Goal: Task Accomplishment & Management: Use online tool/utility

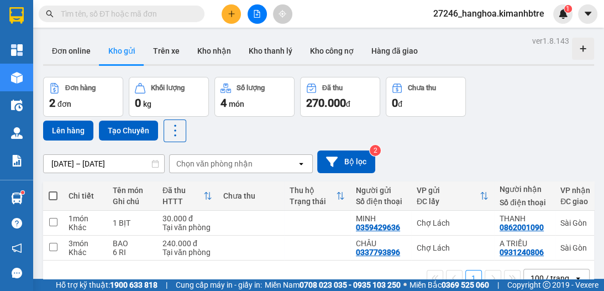
scroll to position [65, 0]
click at [54, 191] on span at bounding box center [53, 195] width 9 height 9
click at [53, 190] on input "checkbox" at bounding box center [53, 190] width 0 height 0
checkbox input "true"
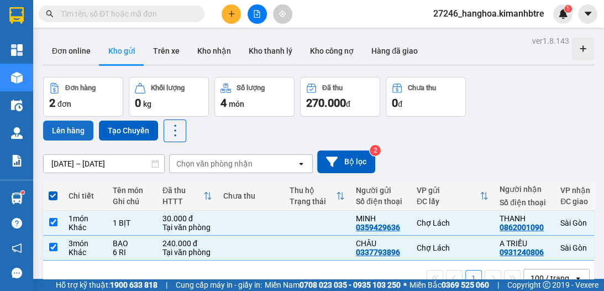
click at [72, 135] on button "Lên hàng" at bounding box center [68, 130] width 50 height 20
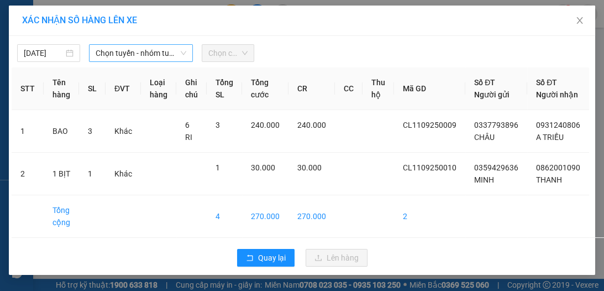
click at [118, 54] on span "Chọn tuyến - nhóm tuyến" at bounding box center [141, 53] width 91 height 17
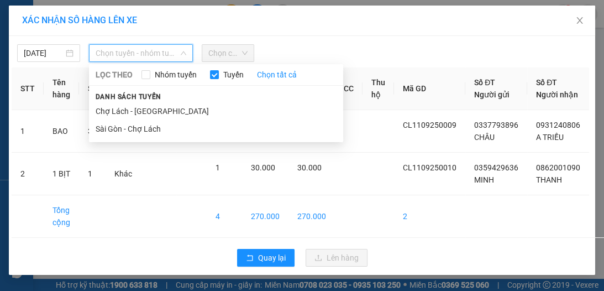
click at [134, 110] on li "Chợ Lách - [GEOGRAPHIC_DATA]" at bounding box center [216, 111] width 254 height 18
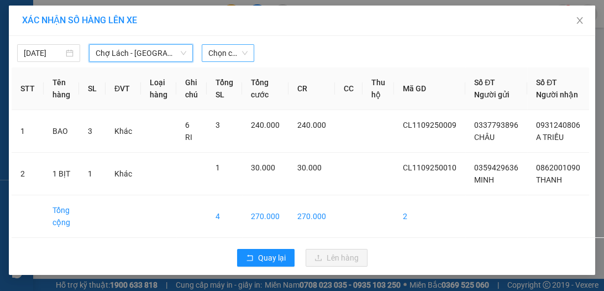
drag, startPoint x: 214, startPoint y: 52, endPoint x: 209, endPoint y: 59, distance: 8.7
click at [212, 52] on span "Chọn chuyến" at bounding box center [227, 53] width 39 height 17
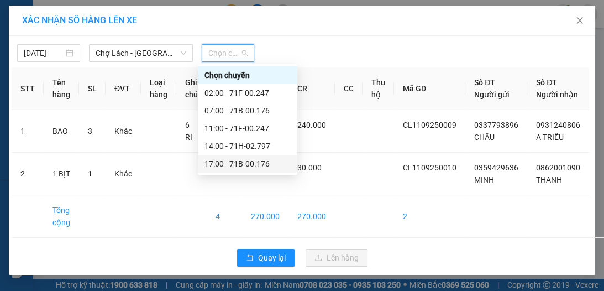
click at [246, 166] on div "17:00 - 71B-00.176" at bounding box center [247, 163] width 86 height 12
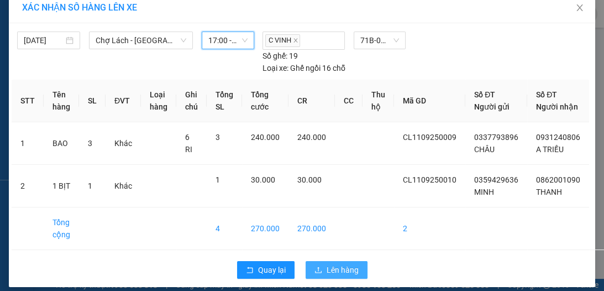
scroll to position [29, 0]
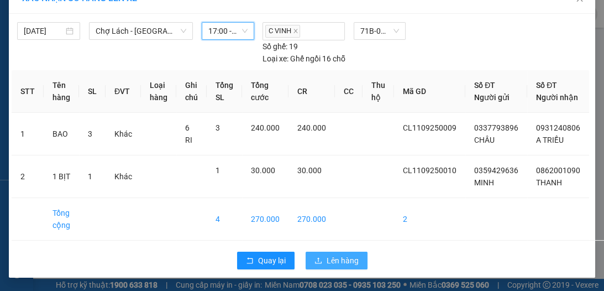
click at [343, 265] on span "Lên hàng" at bounding box center [343, 260] width 32 height 12
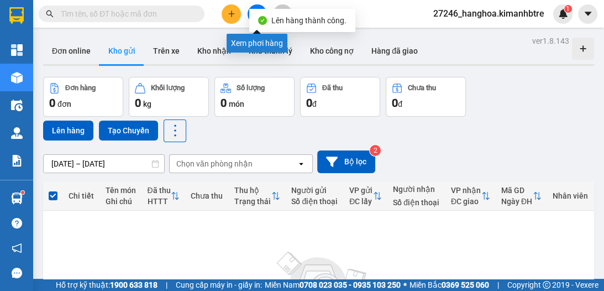
click at [259, 7] on button at bounding box center [257, 13] width 19 height 19
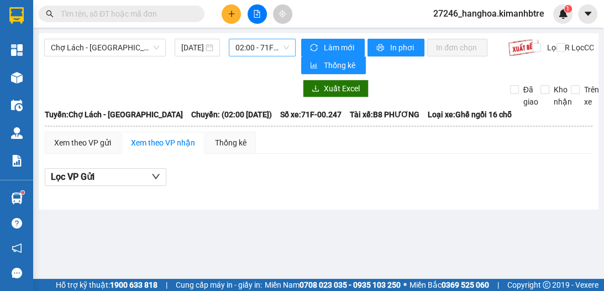
click at [244, 51] on span "02:00 - 71F-00.247" at bounding box center [262, 47] width 54 height 17
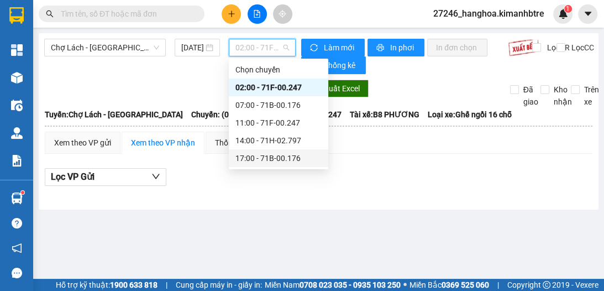
click at [262, 152] on div "17:00 - 71B-00.176" at bounding box center [278, 158] width 86 height 12
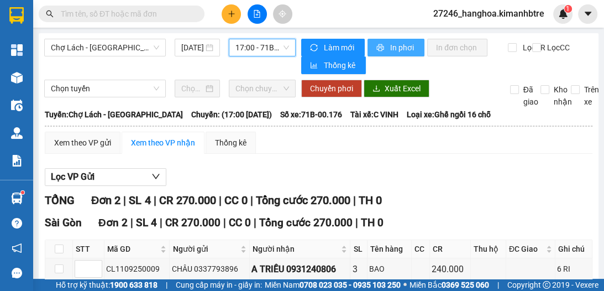
click at [393, 46] on span "In phơi" at bounding box center [402, 47] width 25 height 12
drag, startPoint x: 395, startPoint y: 43, endPoint x: 404, endPoint y: 47, distance: 10.2
click at [396, 44] on span "In phơi" at bounding box center [402, 47] width 25 height 12
